Goal: Find specific page/section: Find specific page/section

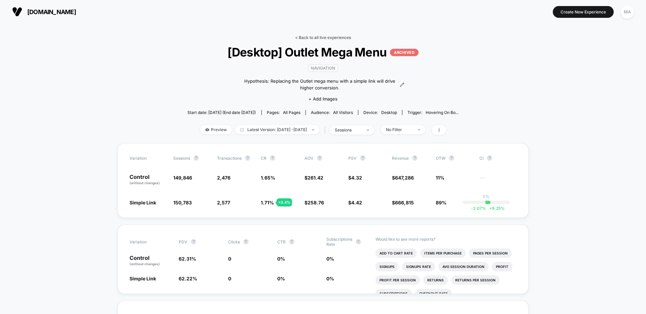
click at [319, 36] on link "< Back to all live experiences" at bounding box center [323, 37] width 56 height 5
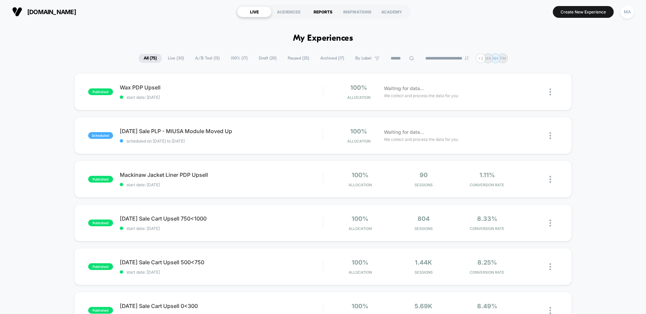
click at [328, 10] on div "REPORTS" at bounding box center [323, 11] width 34 height 11
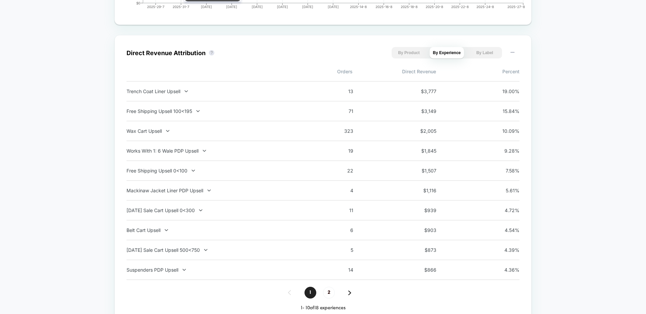
scroll to position [451, 0]
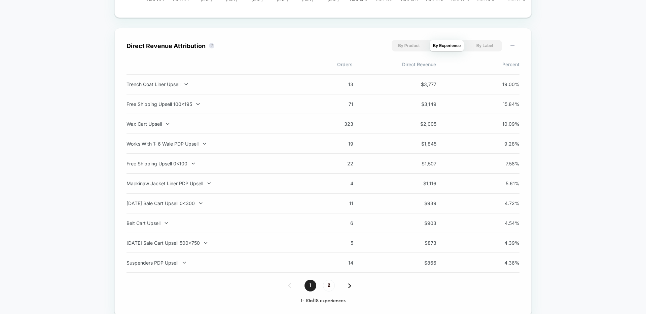
click at [407, 44] on button "By Product" at bounding box center [409, 45] width 35 height 11
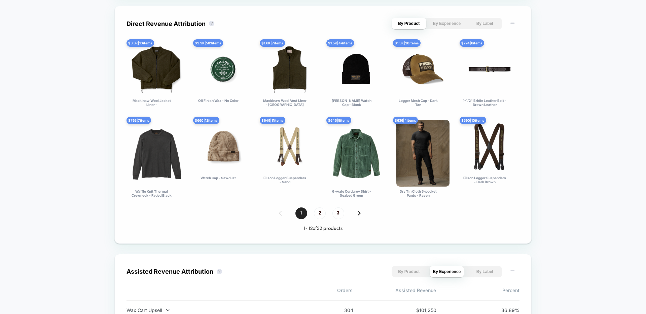
scroll to position [475, 0]
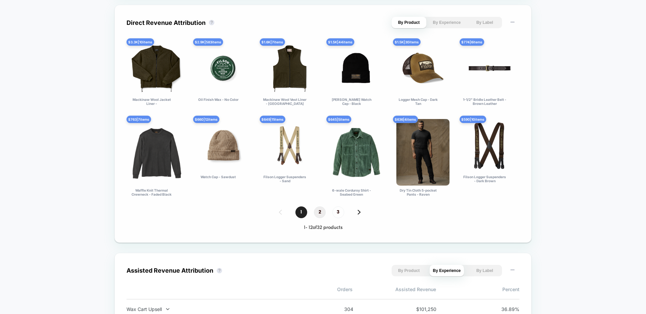
click at [318, 214] on span "2" at bounding box center [320, 213] width 12 height 12
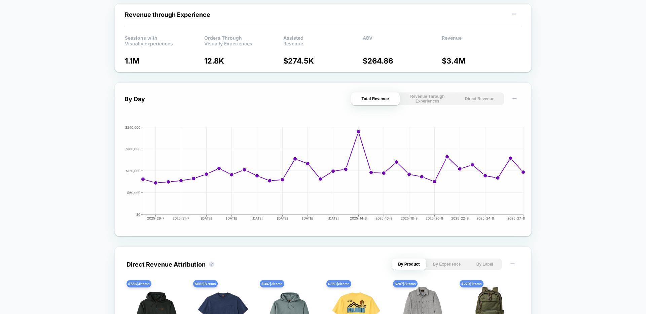
scroll to position [231, 0]
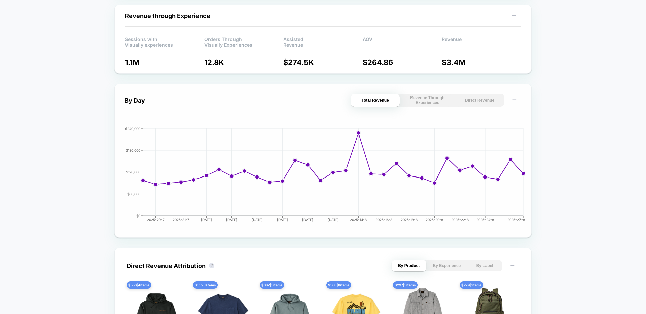
click at [470, 101] on button "Direct Revenue" at bounding box center [479, 100] width 49 height 13
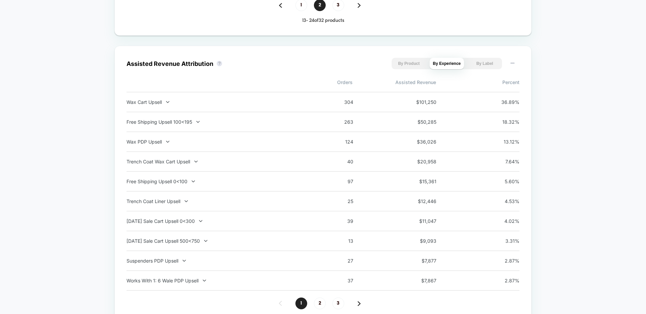
scroll to position [696, 0]
click at [417, 60] on button "By Product" at bounding box center [409, 62] width 35 height 11
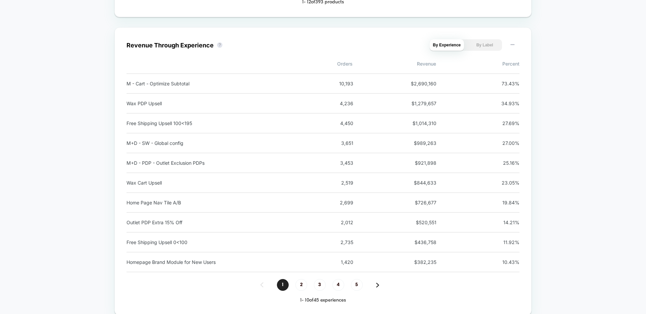
scroll to position [985, 0]
